Goal: Information Seeking & Learning: Understand process/instructions

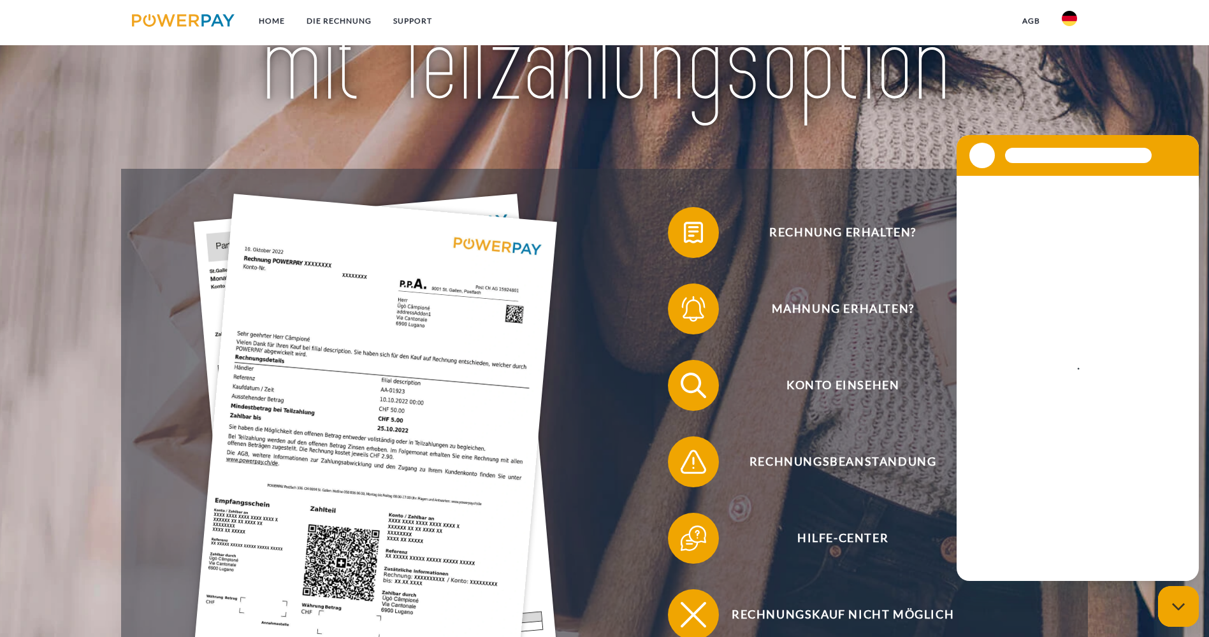
scroll to position [255, 0]
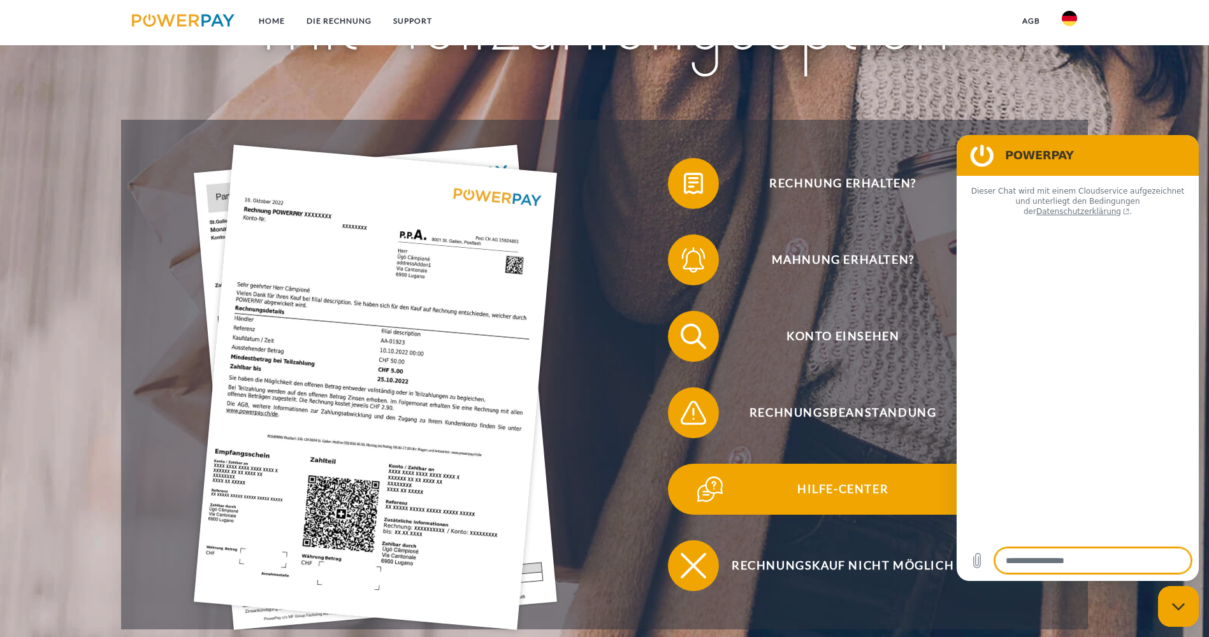
type textarea "*"
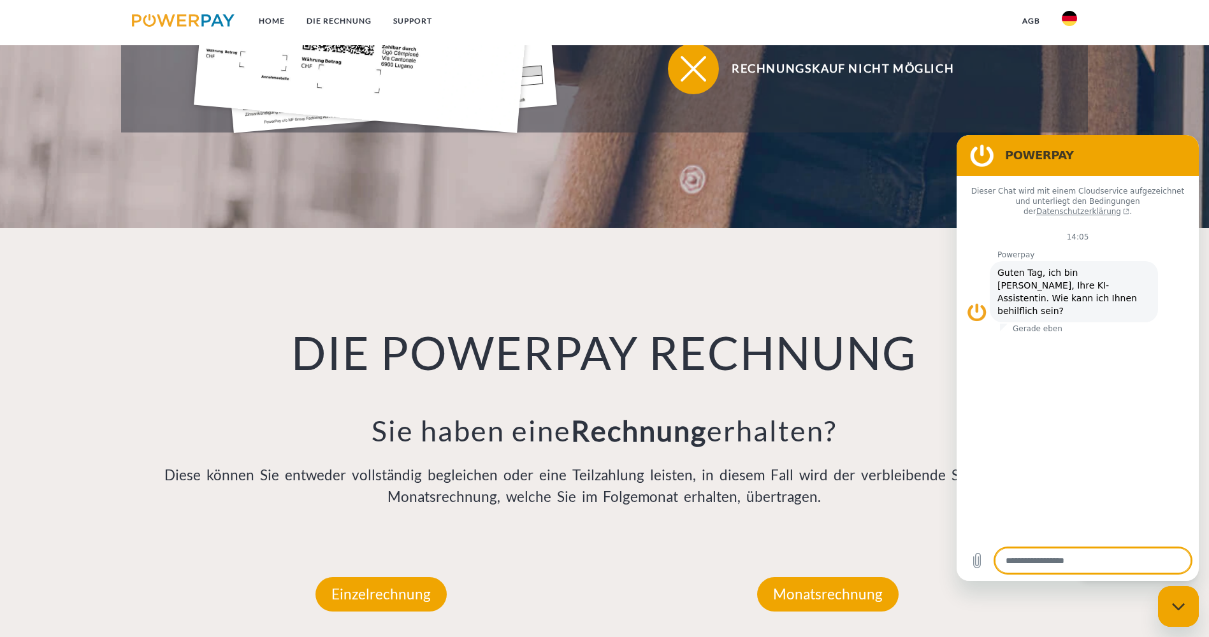
scroll to position [892, 0]
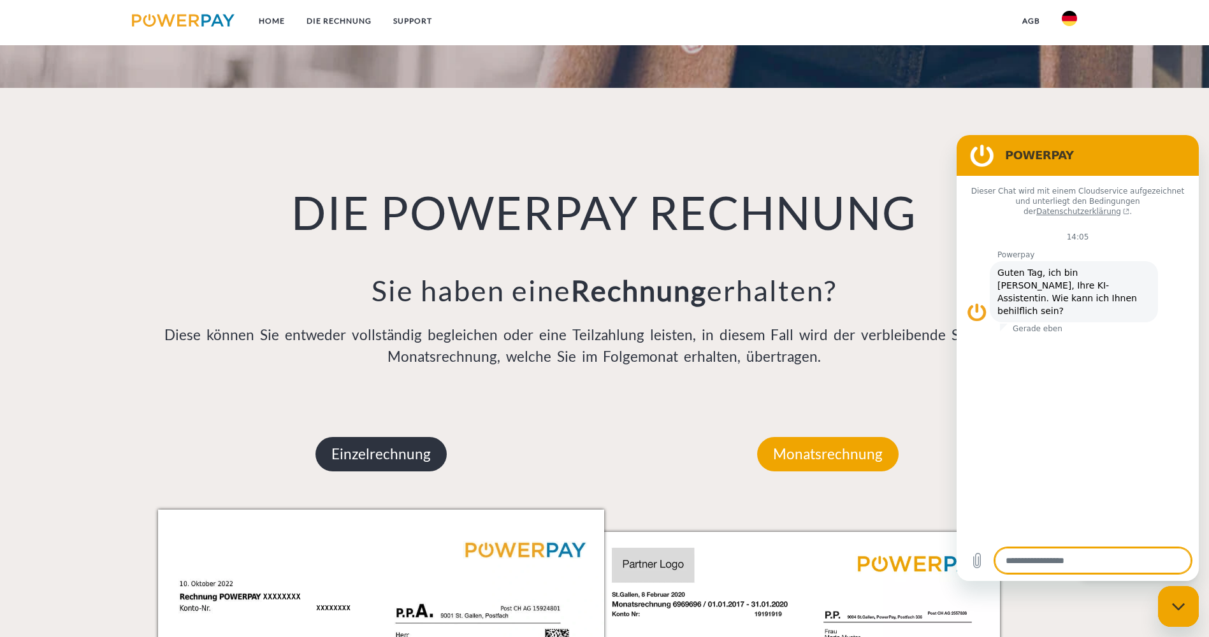
click at [410, 437] on p "Einzelrechnung" at bounding box center [380, 454] width 131 height 34
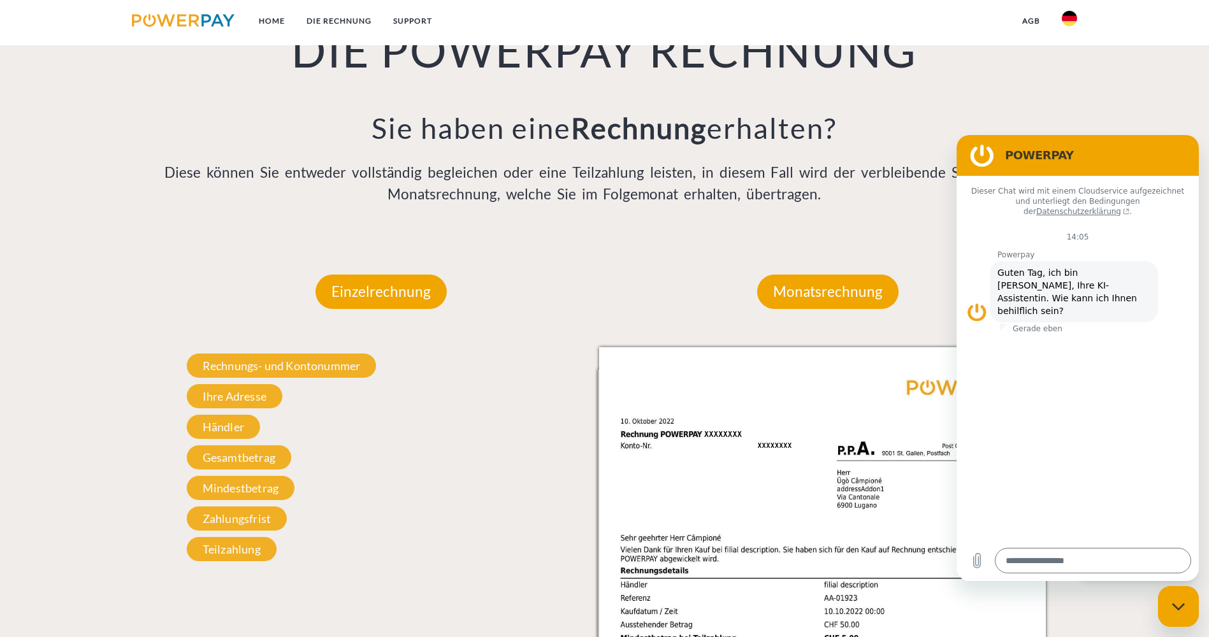
scroll to position [1274, 0]
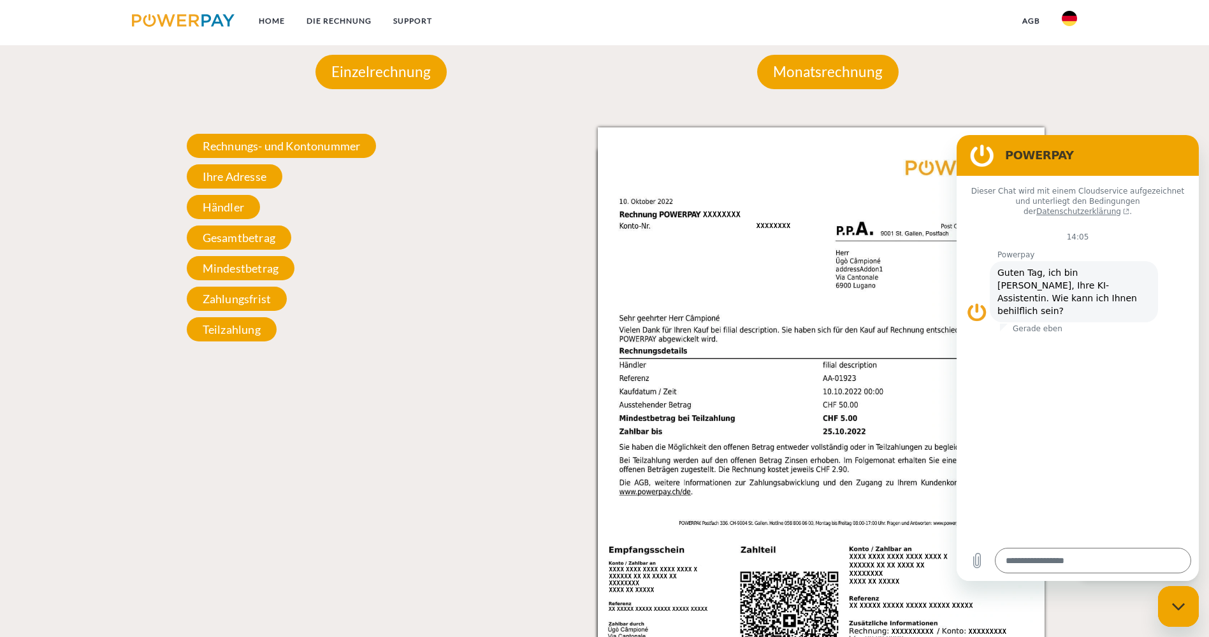
click at [995, 387] on div "Dieser Chat wird mit einem Cloudservice aufgezeichnet und unterliegt den Beding…" at bounding box center [1077, 358] width 242 height 364
drag, startPoint x: 979, startPoint y: 564, endPoint x: 982, endPoint y: 556, distance: 9.1
click at [982, 556] on icon "Datei hochladen" at bounding box center [976, 560] width 15 height 15
click at [237, 226] on span "Gesamtbetrag" at bounding box center [239, 238] width 104 height 24
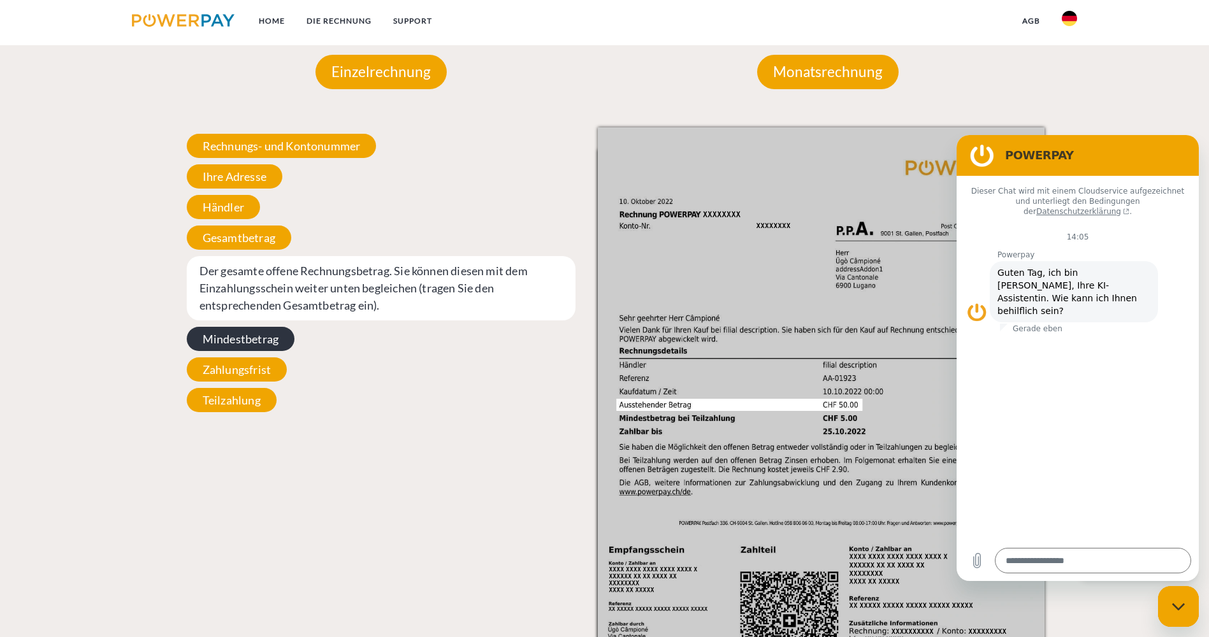
click at [241, 327] on span "Mindestbetrag" at bounding box center [241, 339] width 108 height 24
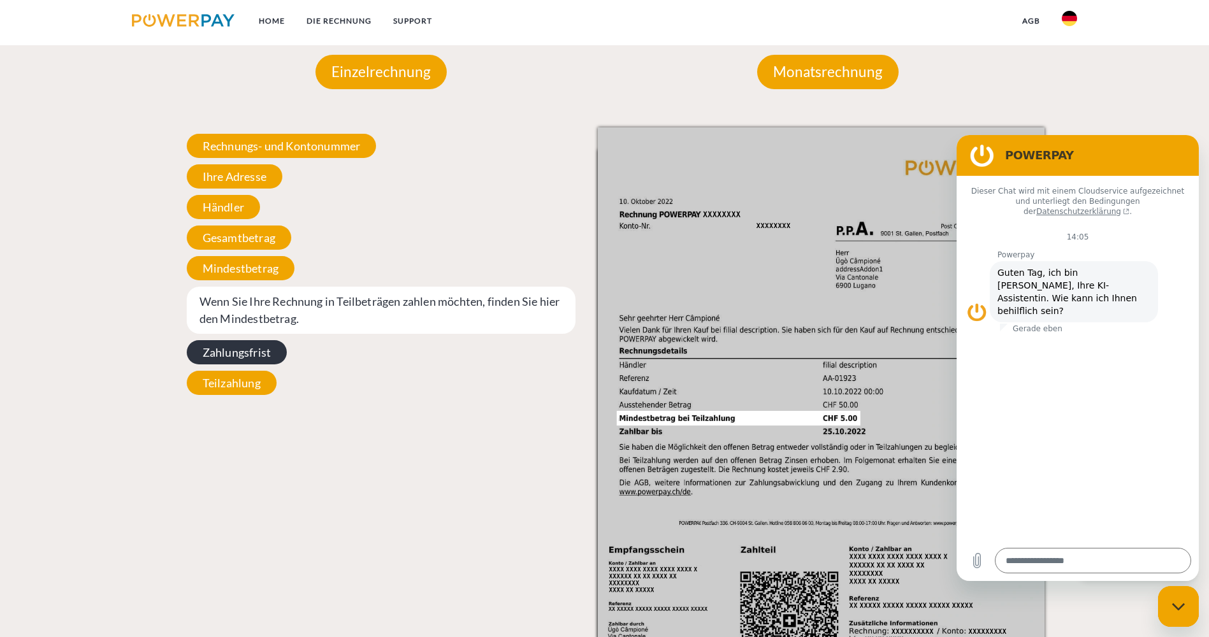
click at [261, 340] on span "Zahlungsfrist" at bounding box center [237, 352] width 100 height 24
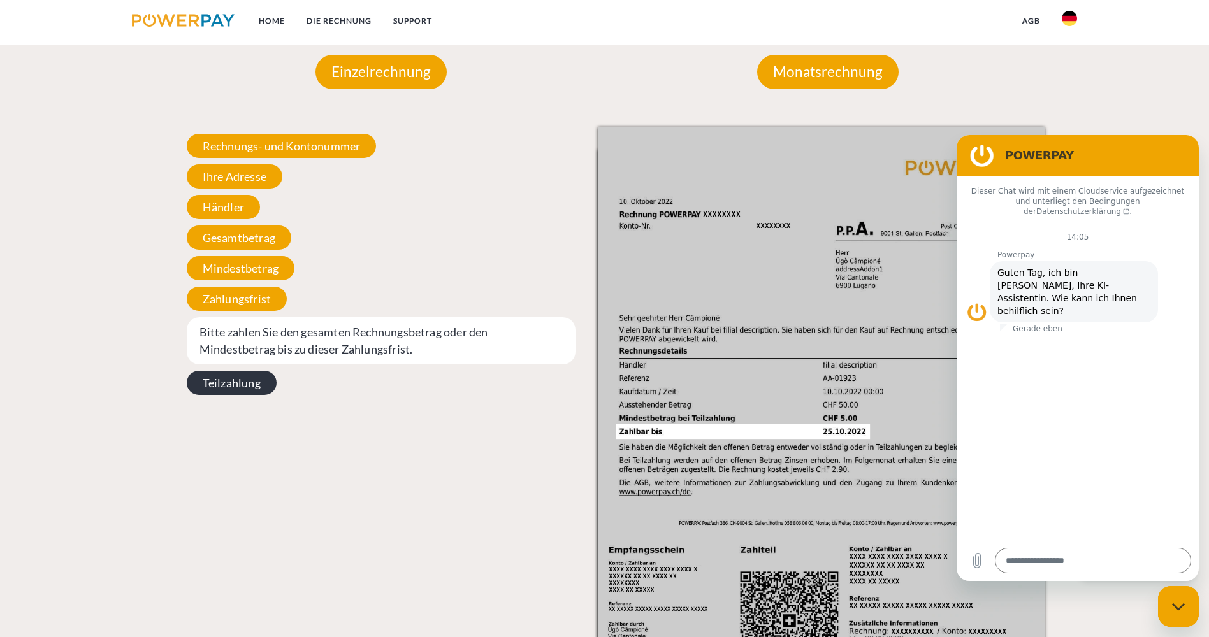
click at [253, 371] on span "Teilzahlung" at bounding box center [232, 383] width 90 height 24
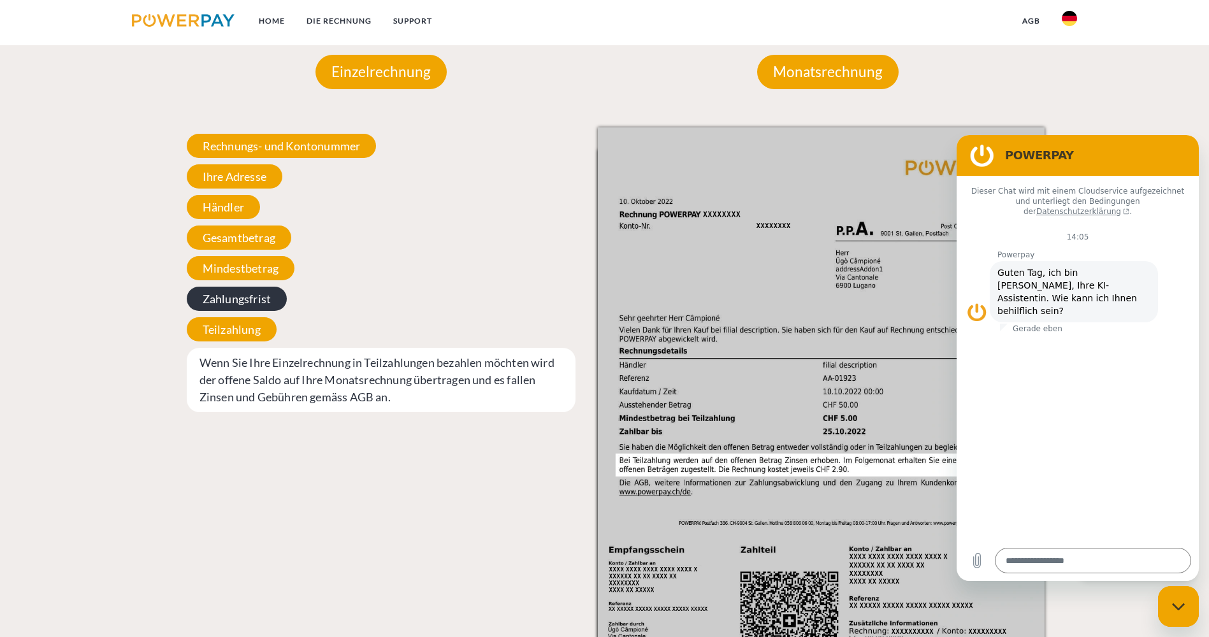
click at [263, 287] on span "Zahlungsfrist" at bounding box center [237, 299] width 100 height 24
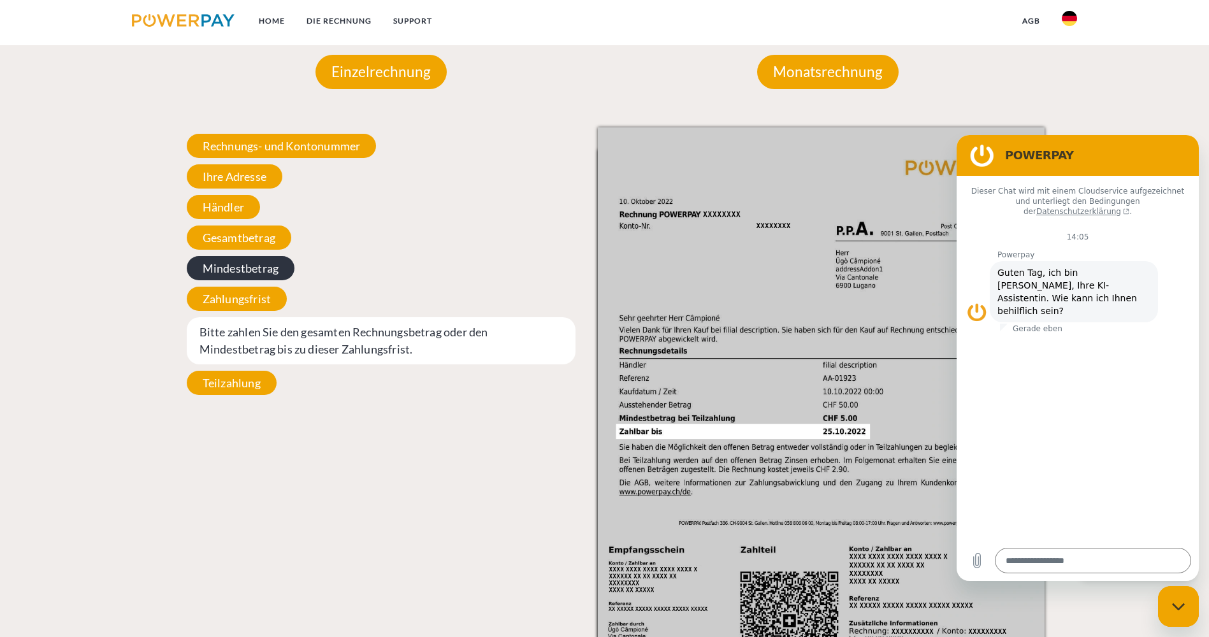
click at [261, 256] on span "Mindestbetrag" at bounding box center [241, 268] width 108 height 24
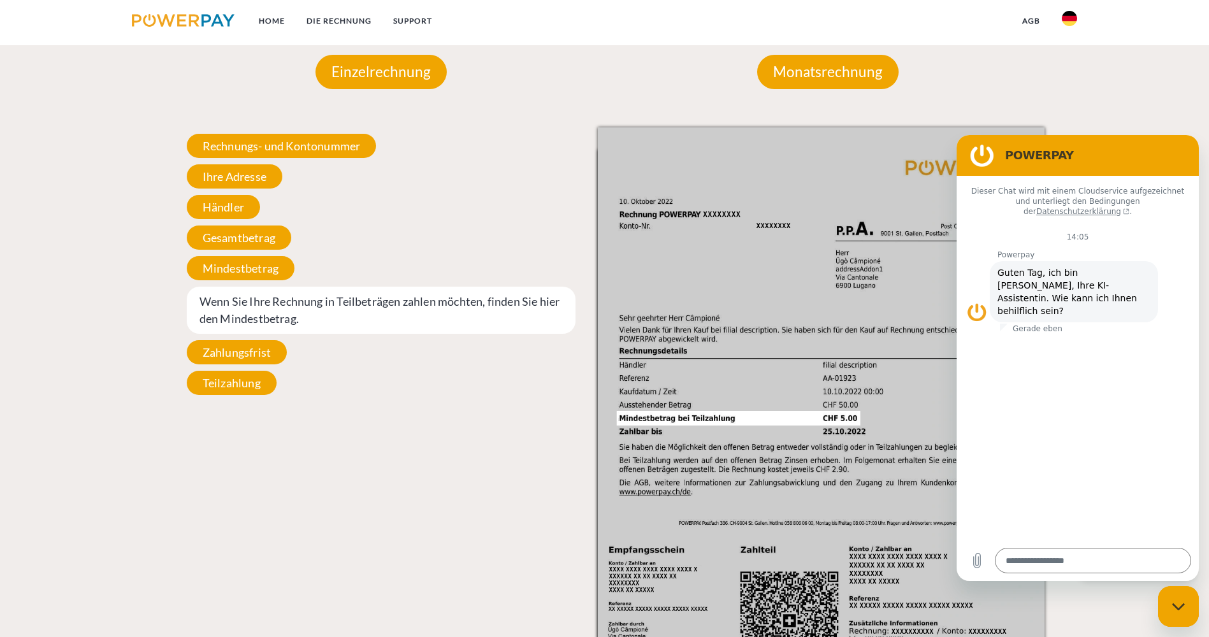
click at [255, 127] on div "Rechnungs- und Kontonummer Ihre Rechnungs –und Kontonummer. Bitte geben Sie die…" at bounding box center [381, 264] width 447 height 274
click at [236, 195] on span "Händler" at bounding box center [223, 207] width 73 height 24
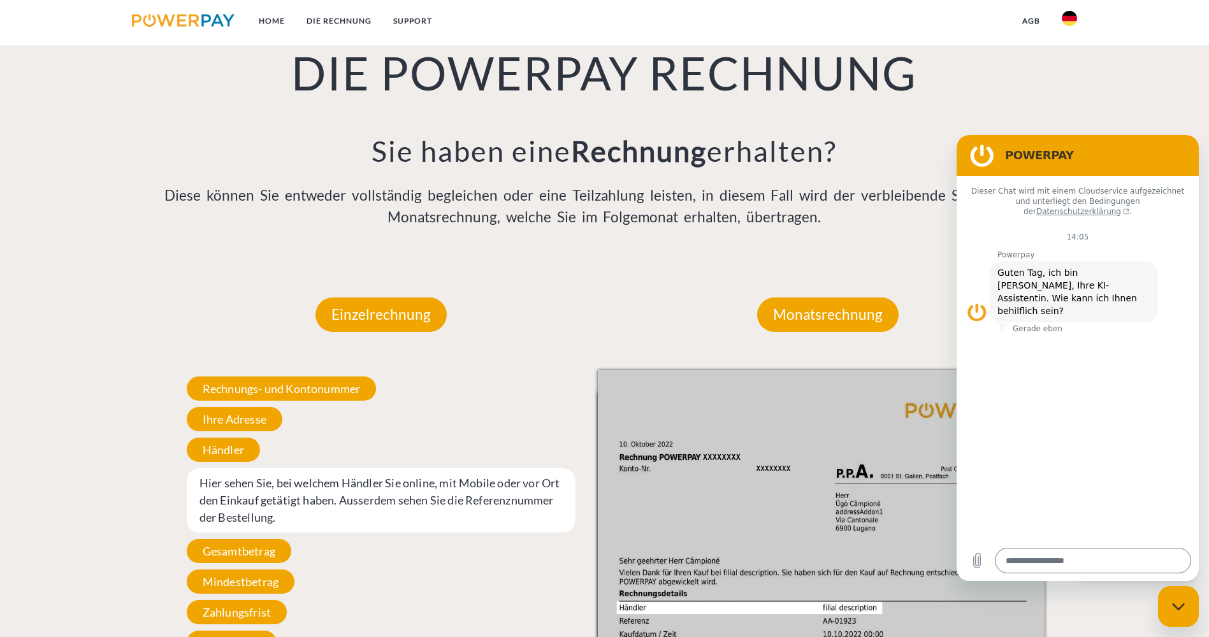
scroll to position [1019, 0]
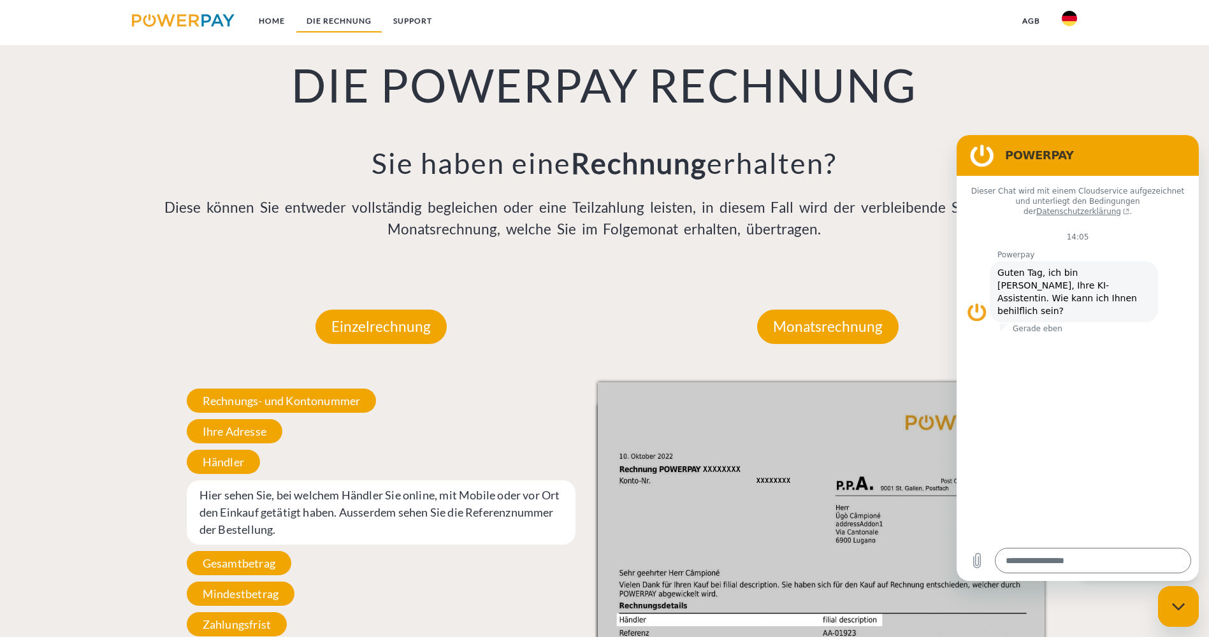
click at [364, 15] on link "DIE RECHNUNG" at bounding box center [339, 21] width 87 height 23
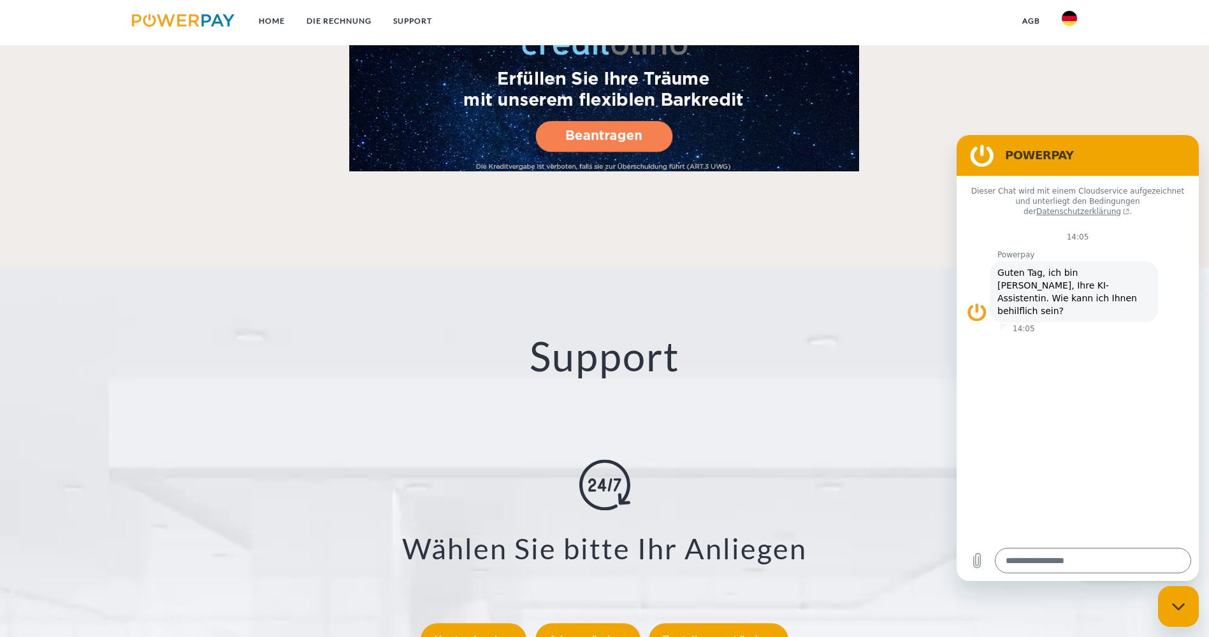
scroll to position [2317, 0]
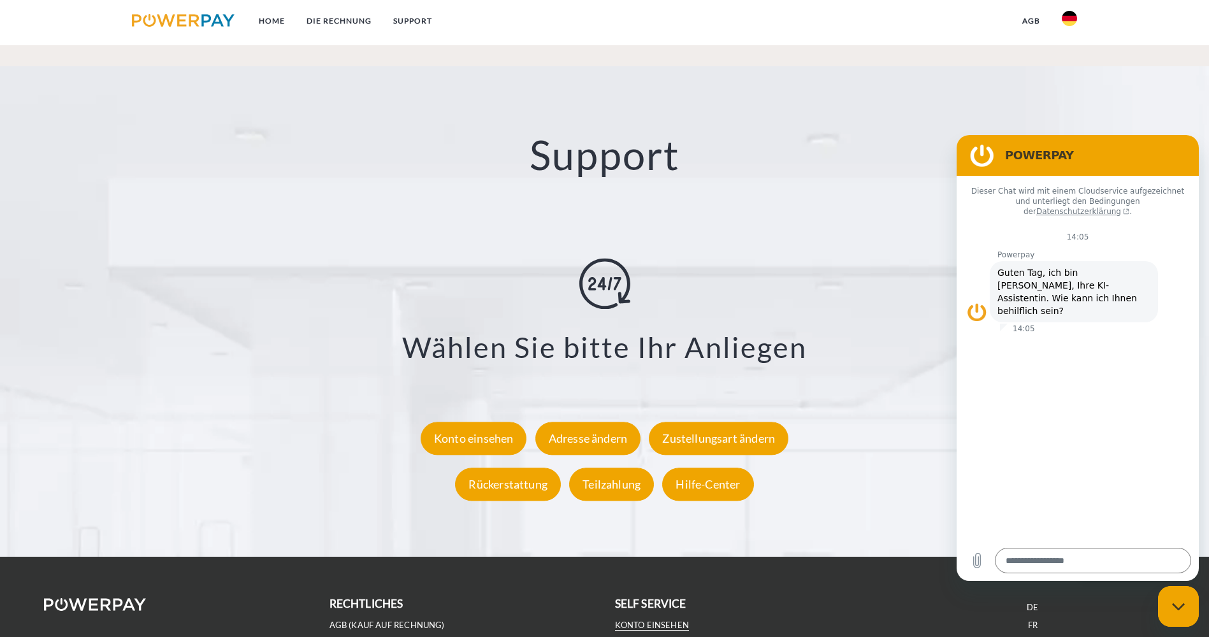
click at [673, 620] on link "Konto einsehen" at bounding box center [652, 625] width 75 height 11
